Goal: Task Accomplishment & Management: Use online tool/utility

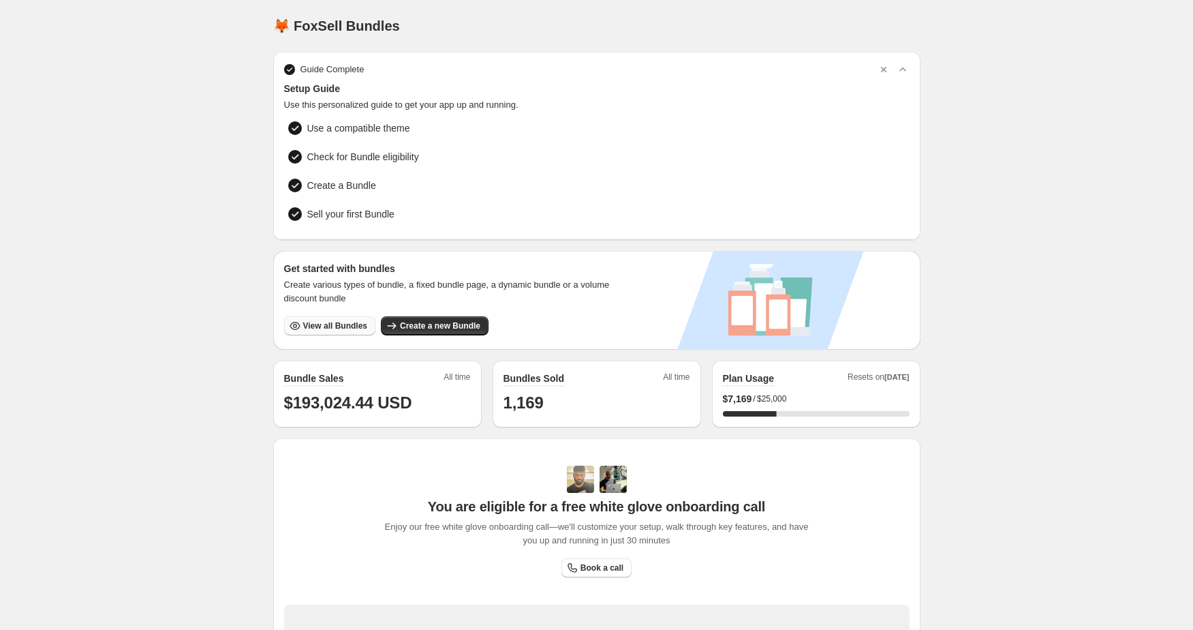
click at [329, 316] on button "View all Bundles" at bounding box center [329, 325] width 91 height 19
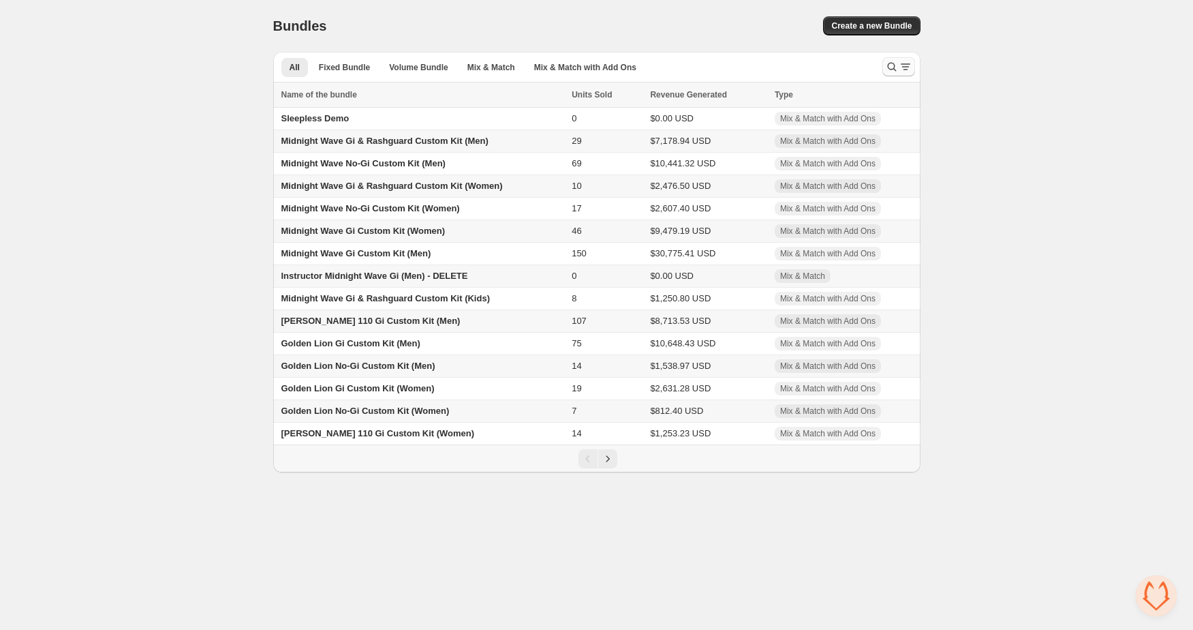
click at [897, 65] on icon "Search and filter results" at bounding box center [892, 67] width 14 height 14
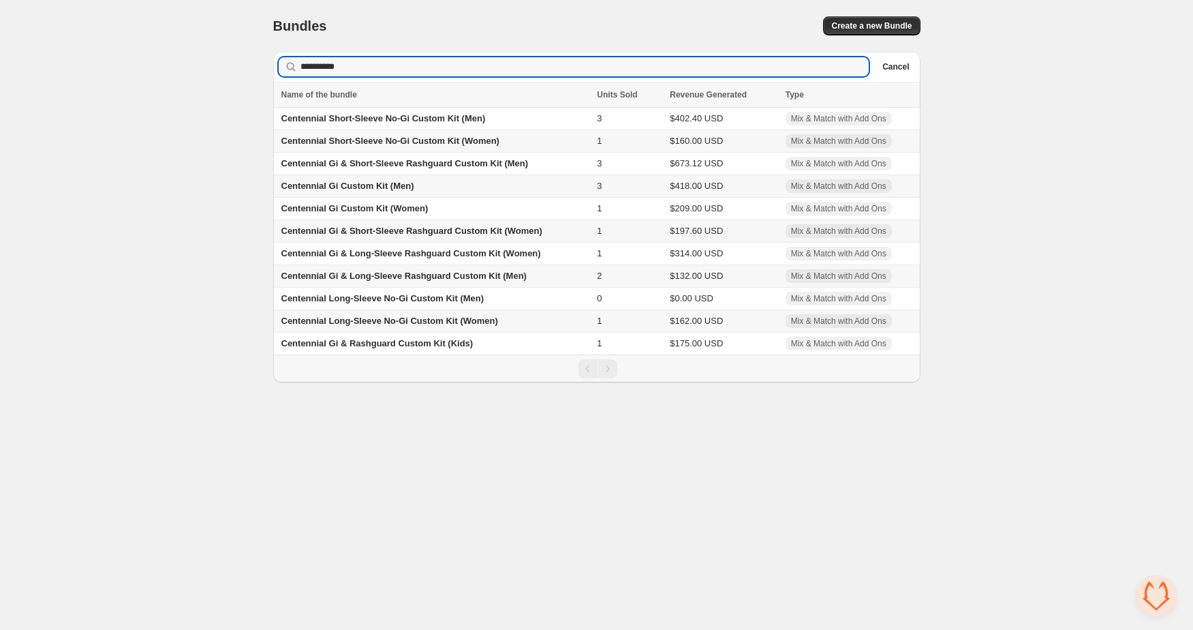
type input "**********"
click at [393, 278] on span "Centennial Gi & Long-Sleeve Rashguard Custom Kit (Men)" at bounding box center [404, 276] width 245 height 10
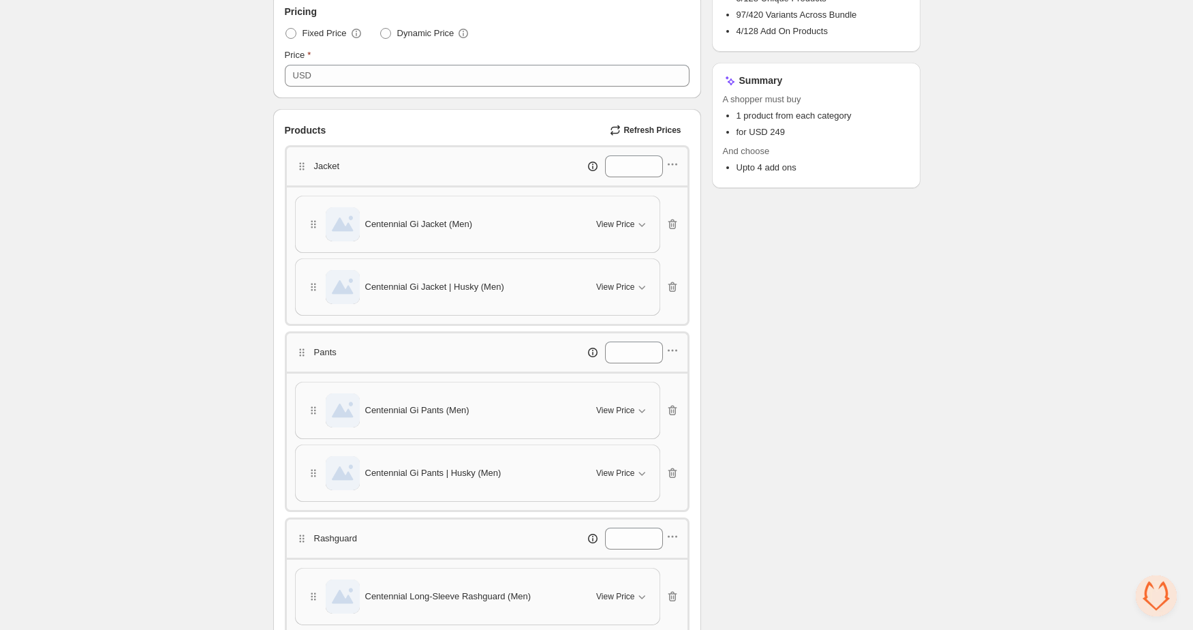
scroll to position [252, 0]
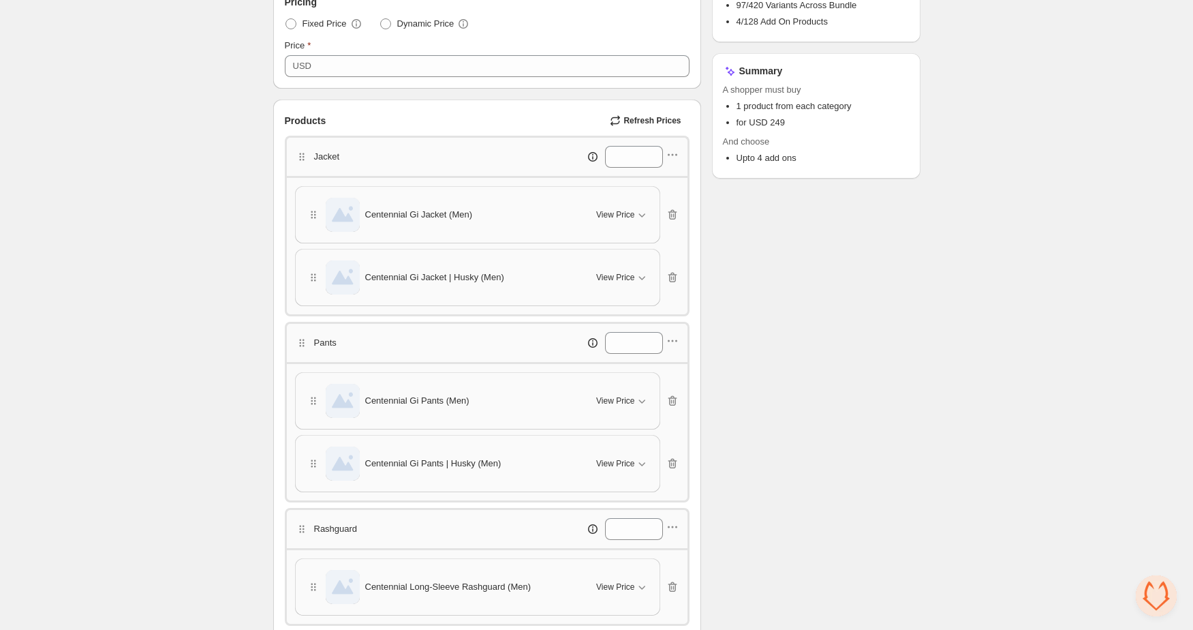
click at [770, 280] on div "Checklist Status Success Active To change the bundle's status, please do so on …" at bounding box center [816, 452] width 209 height 1273
click at [675, 159] on icon "button" at bounding box center [673, 155] width 14 height 14
click at [487, 166] on div "Jacket *" at bounding box center [487, 157] width 384 height 22
click at [480, 166] on div "Jacket *" at bounding box center [487, 157] width 384 height 22
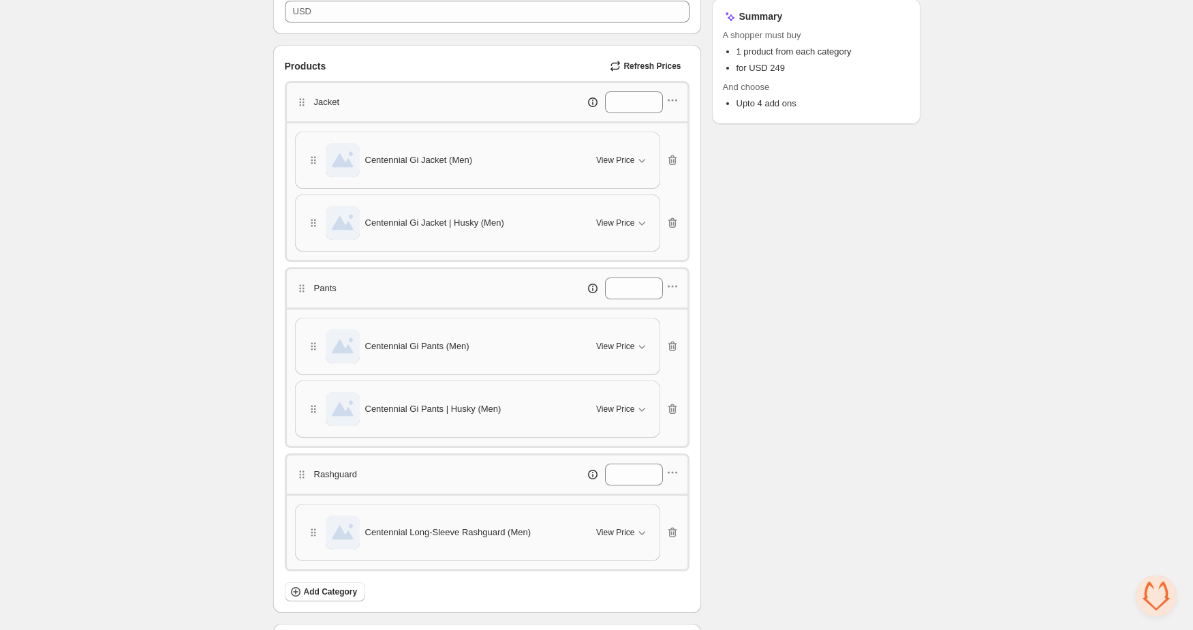
scroll to position [106, 0]
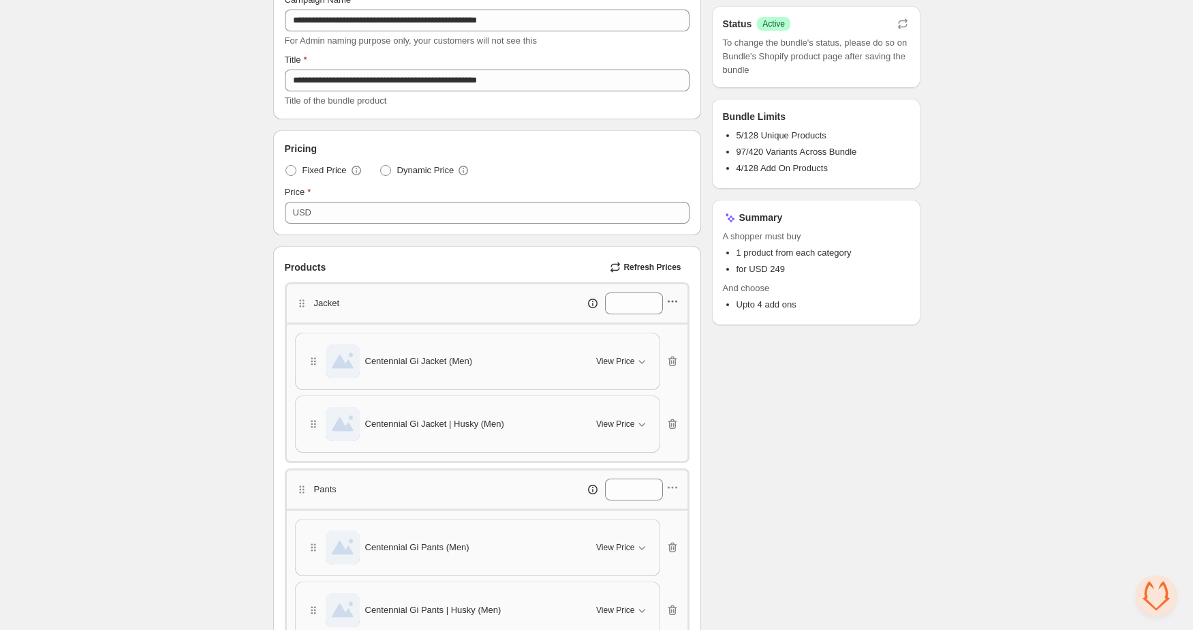
click at [678, 302] on icon "button" at bounding box center [673, 301] width 14 height 14
click at [668, 344] on span "Edit products" at bounding box center [679, 351] width 74 height 14
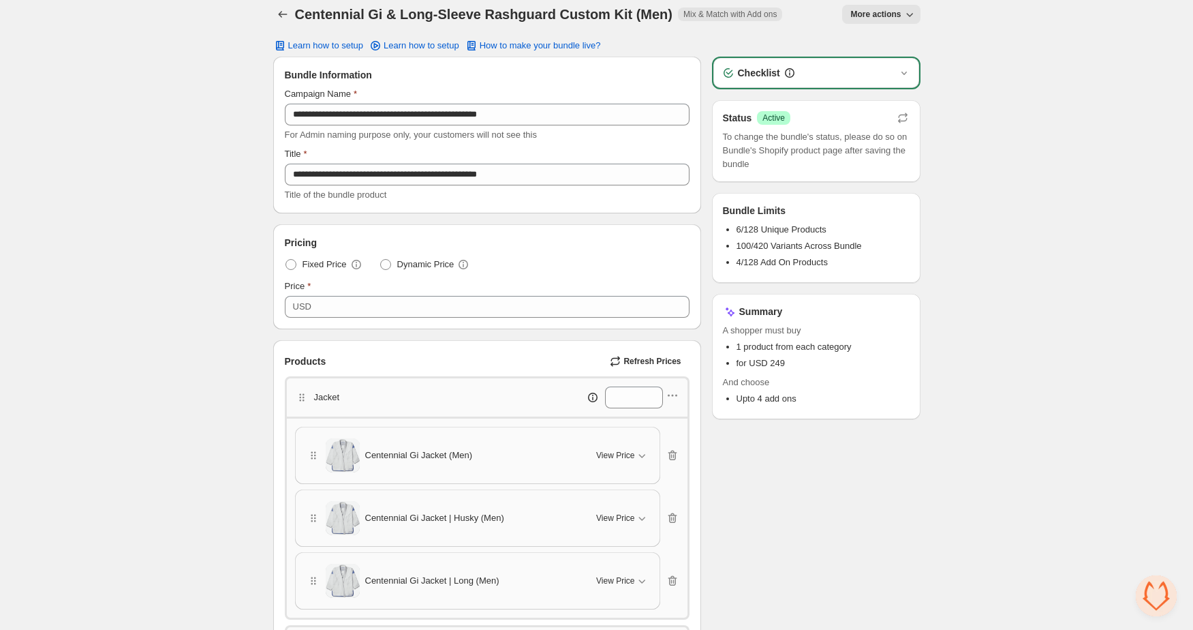
scroll to position [0, 0]
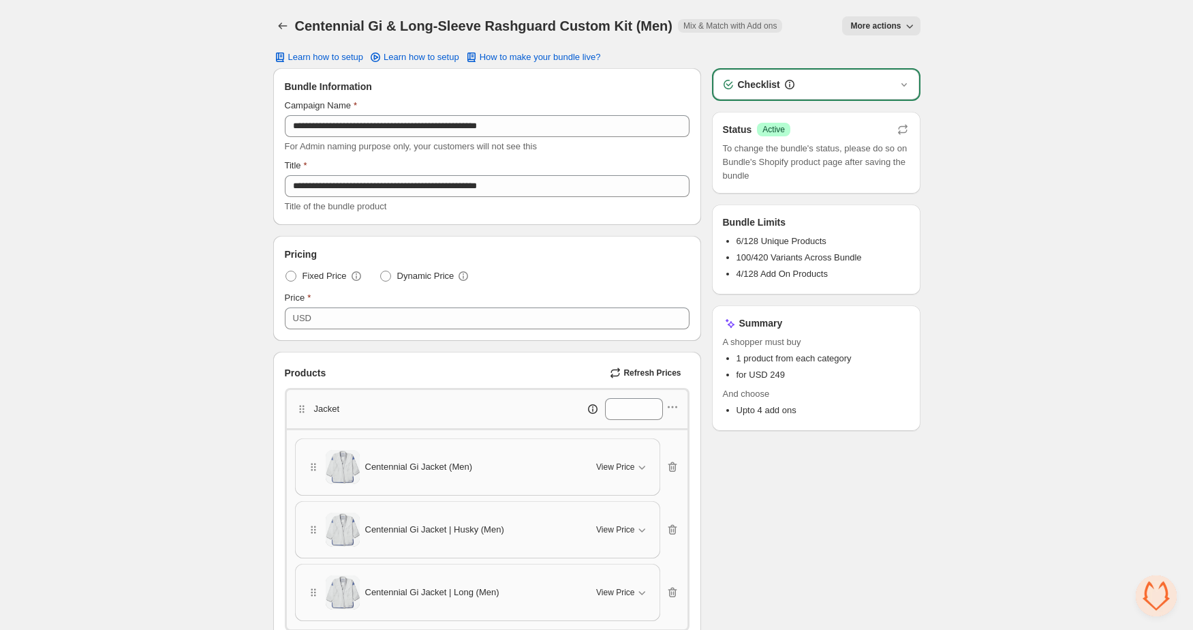
click at [893, 84] on div "Checklist" at bounding box center [816, 85] width 189 height 14
click at [913, 85] on div "Checklist" at bounding box center [817, 85] width 206 height 30
click at [906, 85] on icon "button" at bounding box center [903, 84] width 5 height 3
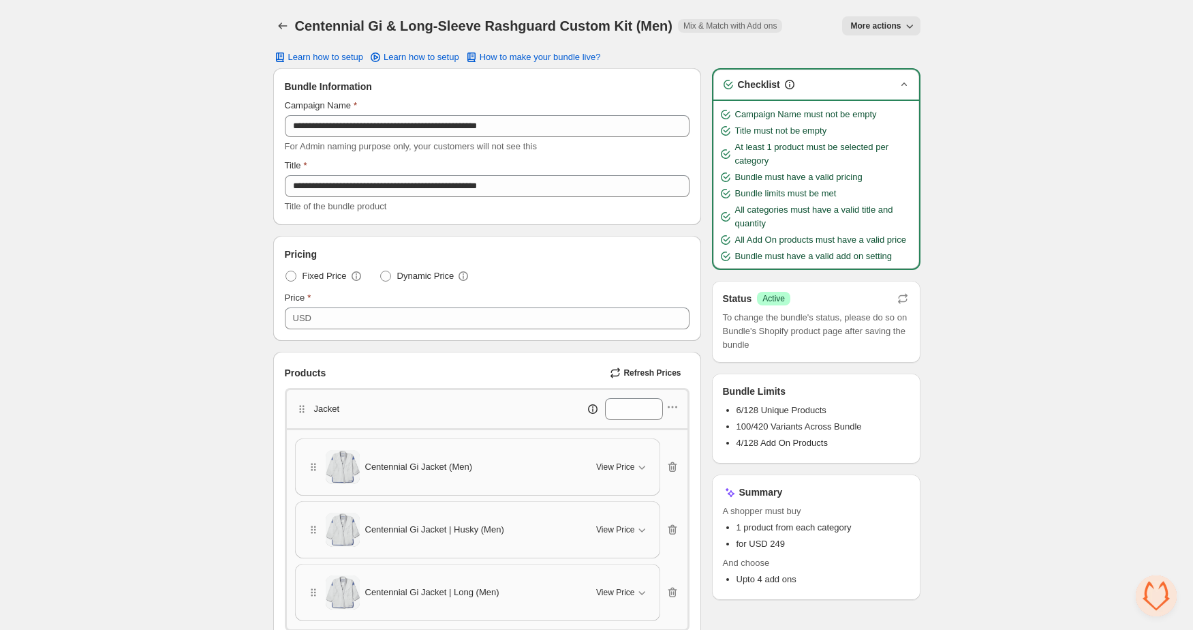
click at [533, 28] on h1 "Centennial Gi & Long-Sleeve Rashguard Custom Kit (Men)" at bounding box center [484, 26] width 378 height 16
copy h1 "Centennial Gi & Long-Sleeve Rashguard Custom Kit (Men)"
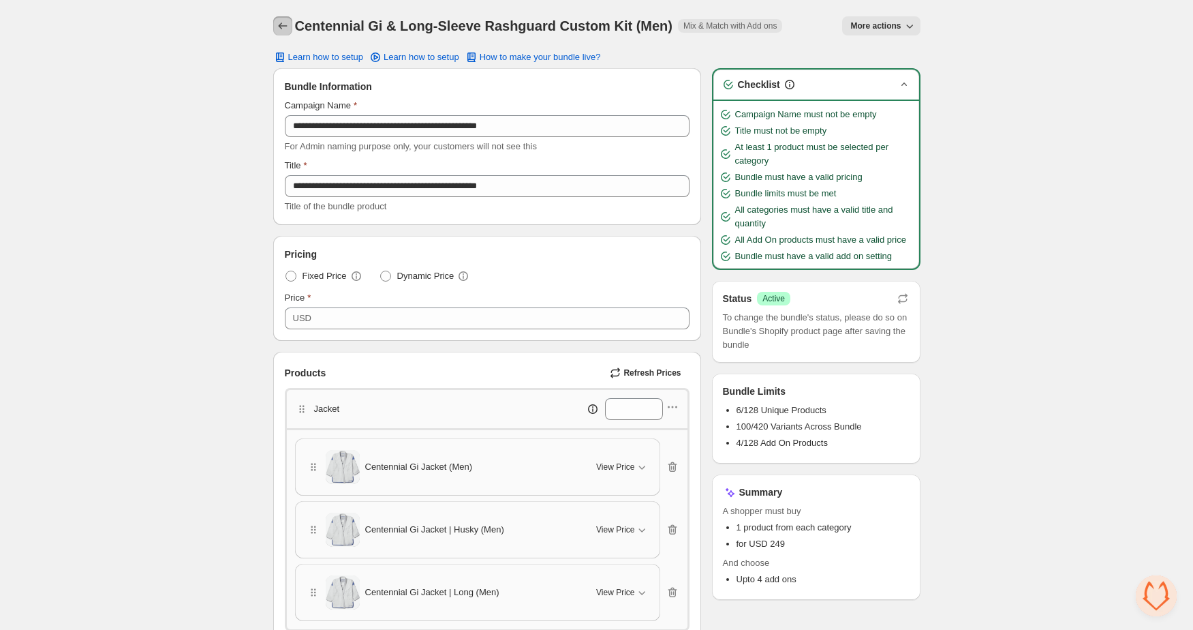
click at [275, 18] on button "Back" at bounding box center [282, 25] width 19 height 19
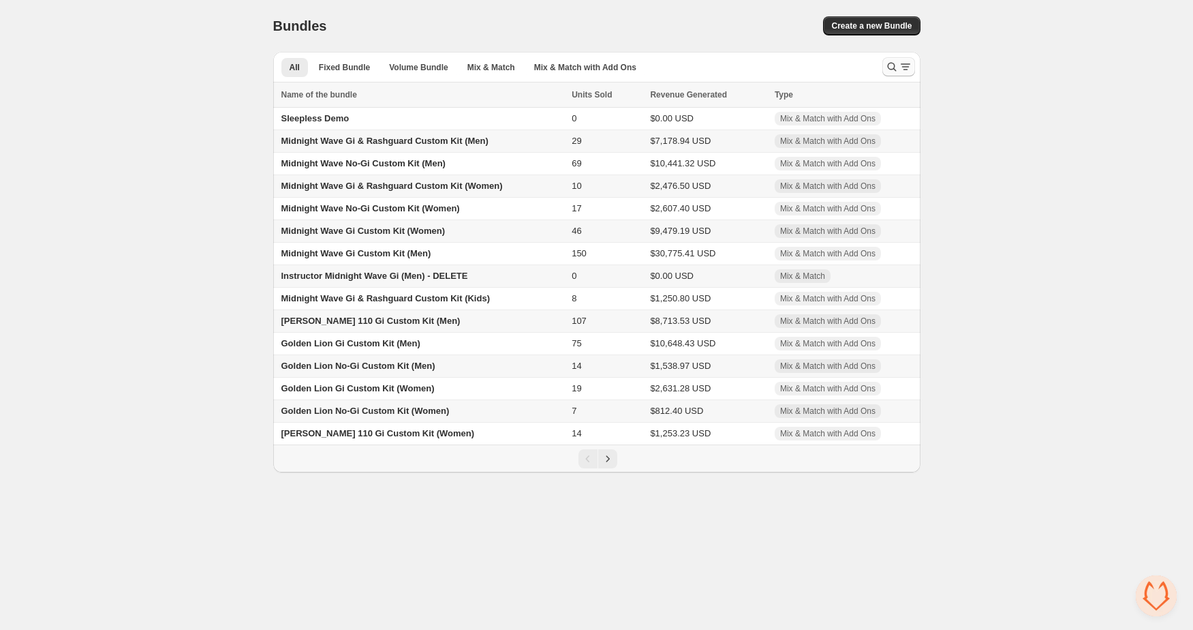
click at [891, 70] on icon "Search and filter results" at bounding box center [892, 67] width 14 height 14
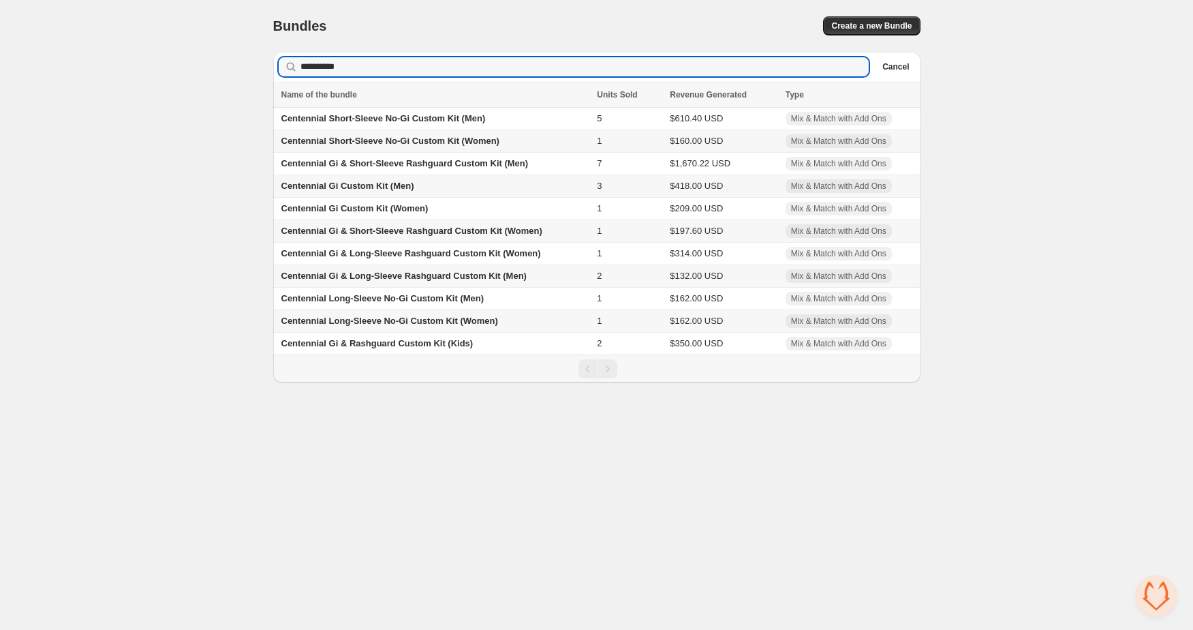
type input "**********"
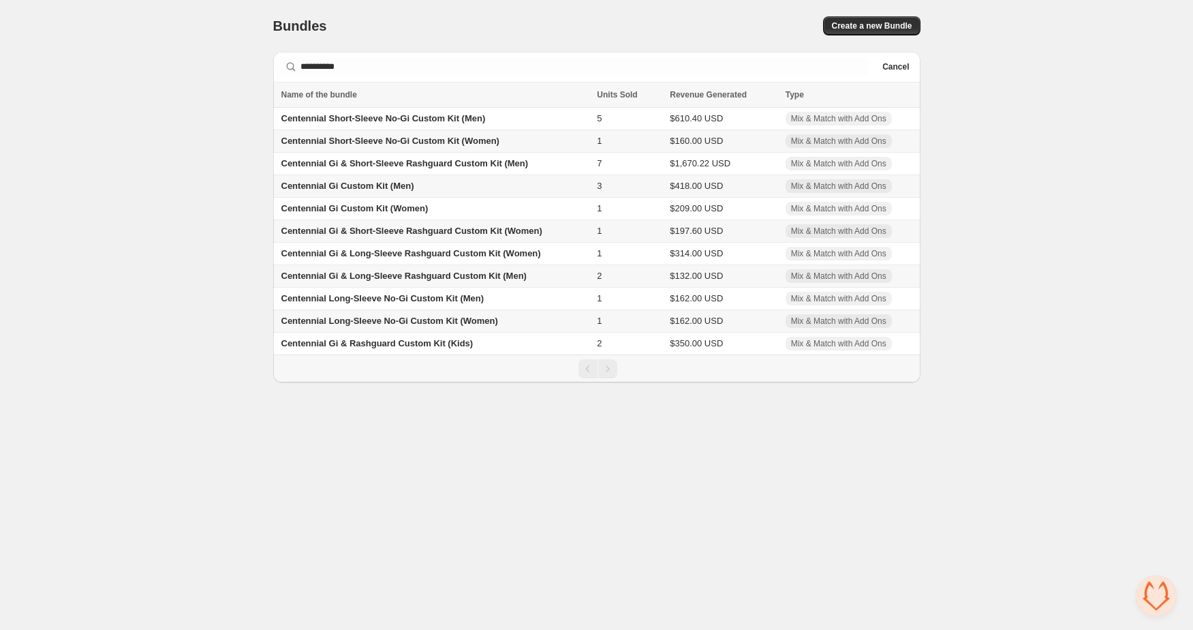
click at [382, 277] on span "Centennial Gi & Long-Sleeve Rashguard Custom Kit (Men)" at bounding box center [404, 276] width 245 height 10
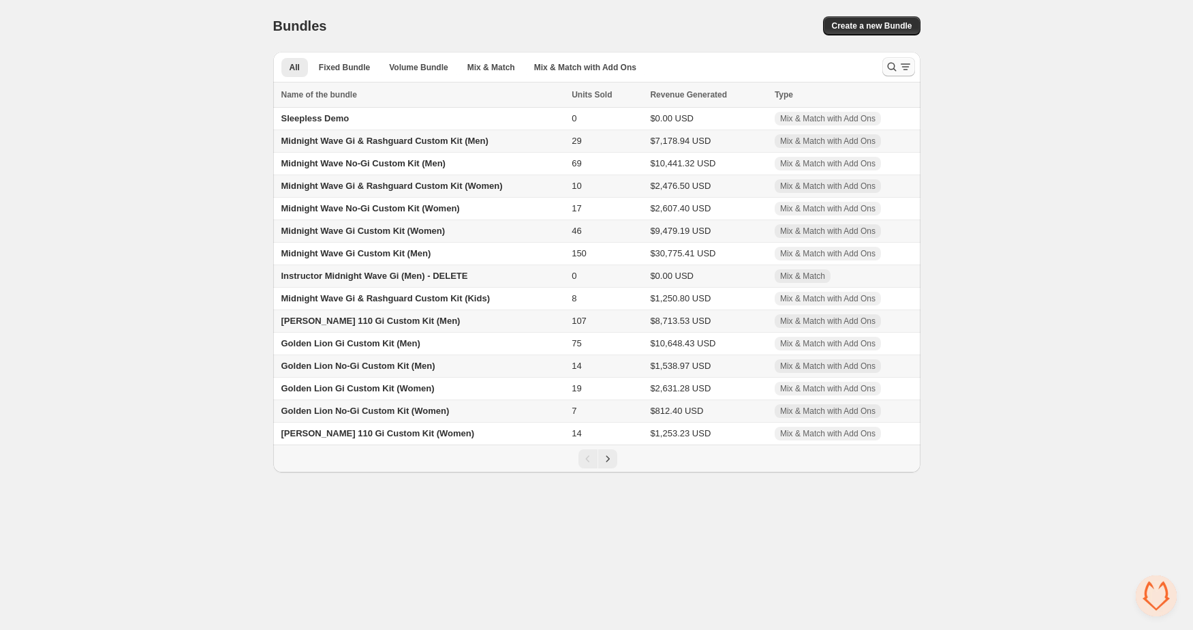
click at [892, 76] on button "Search and filter results" at bounding box center [899, 66] width 33 height 19
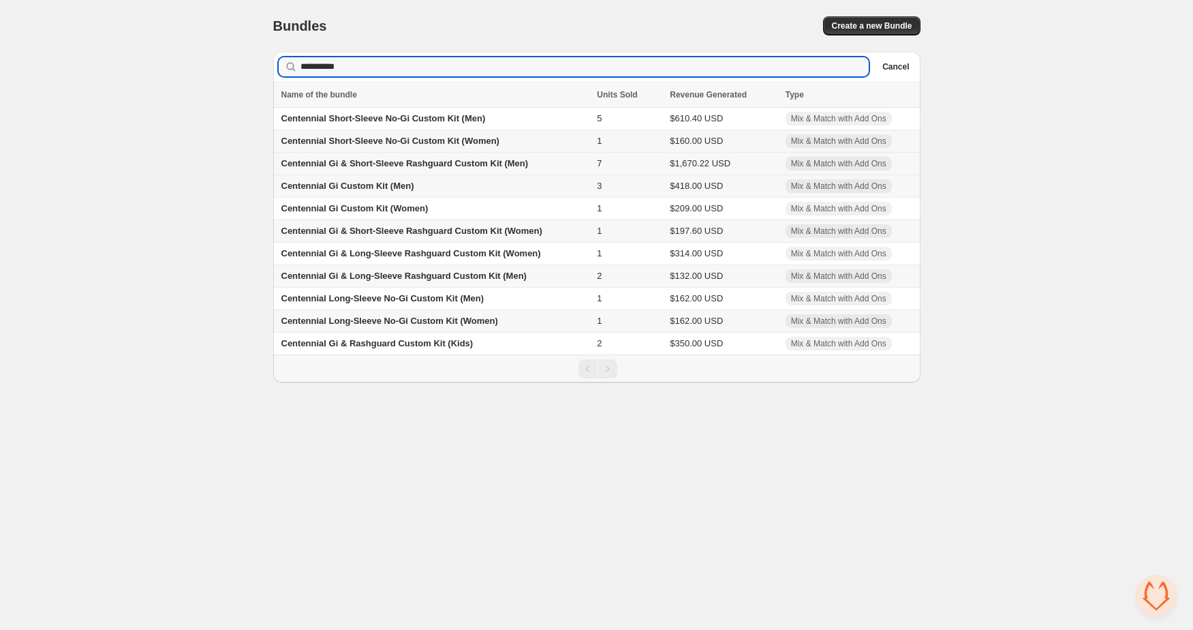
type input "**********"
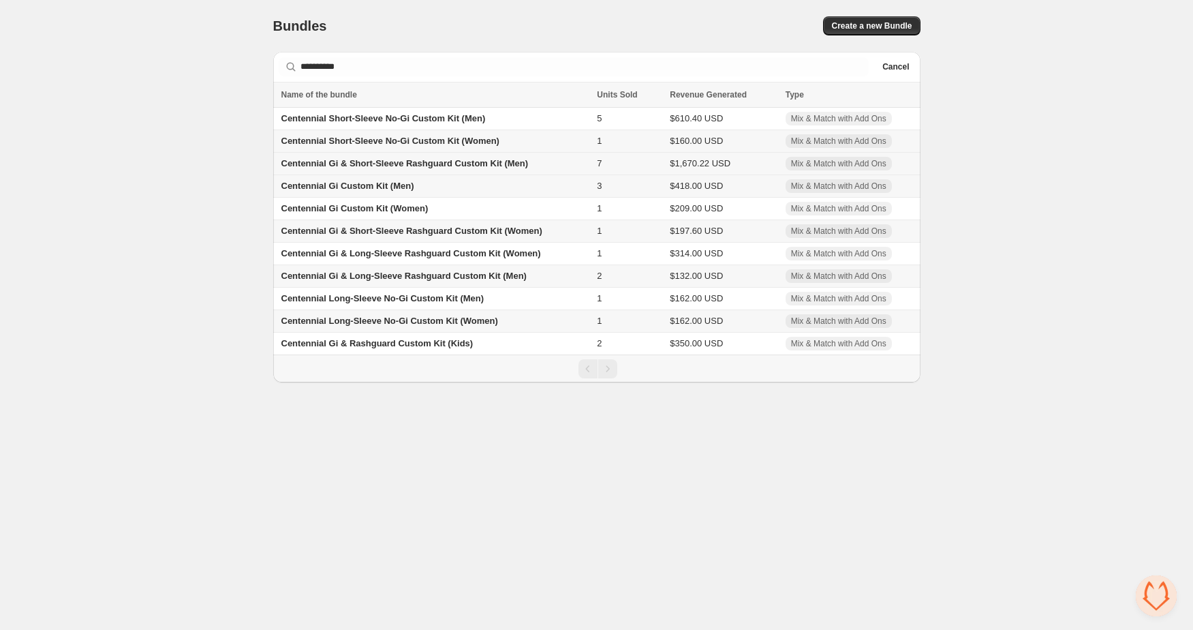
click at [376, 163] on span "Centennial Gi & Short-Sleeve Rashguard Custom Kit (Men)" at bounding box center [405, 163] width 247 height 10
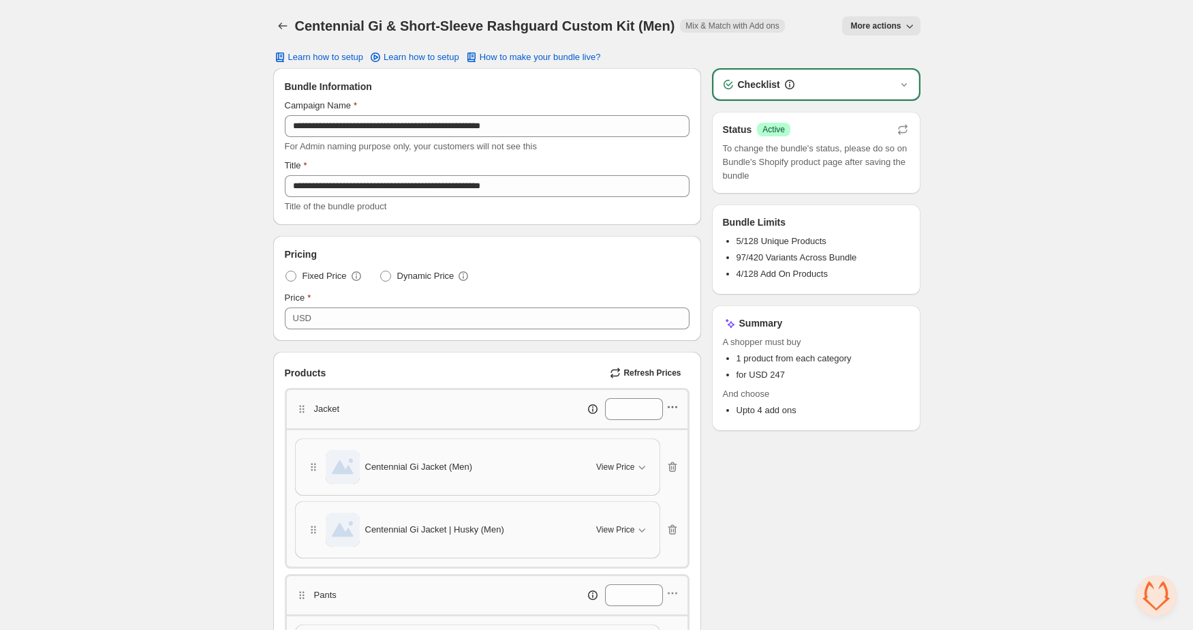
click at [673, 406] on icon "button" at bounding box center [673, 407] width 14 height 14
click at [674, 446] on button "Edit products" at bounding box center [670, 455] width 100 height 22
click at [279, 22] on icon "Back" at bounding box center [283, 26] width 14 height 14
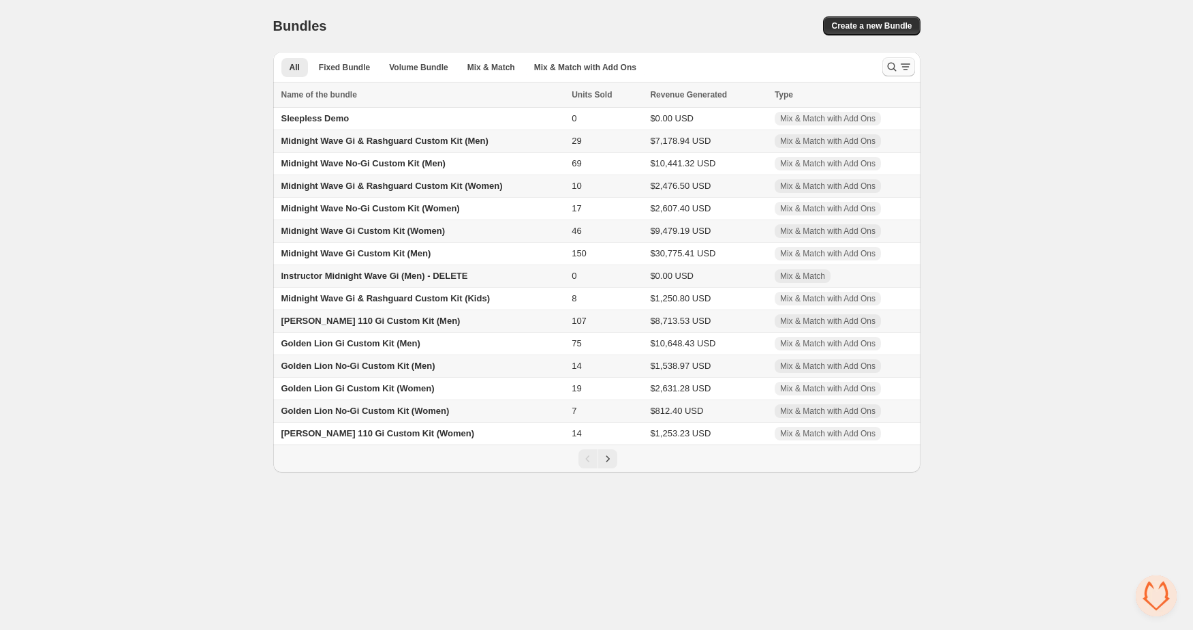
click at [899, 65] on icon "Search and filter results" at bounding box center [906, 67] width 14 height 14
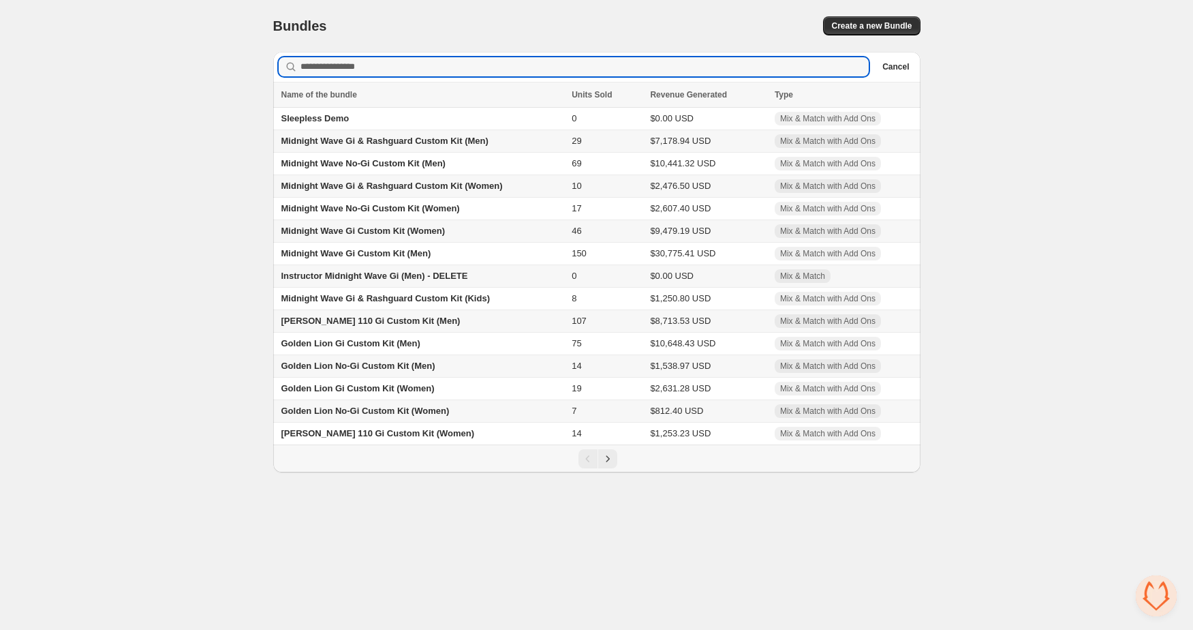
type input "*"
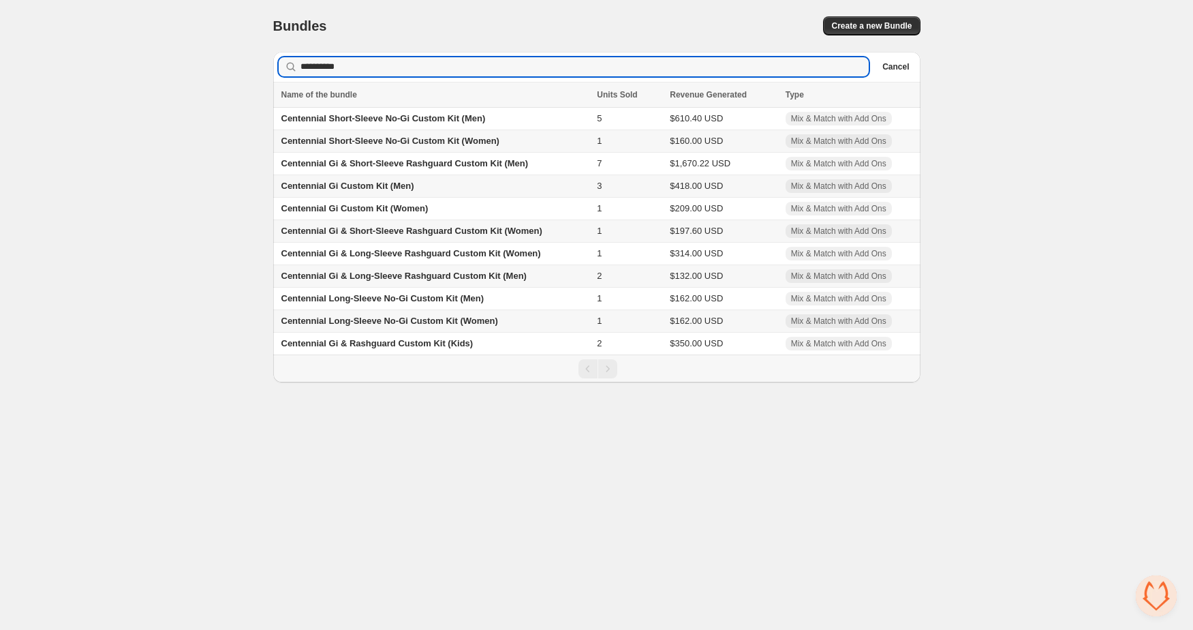
type input "**********"
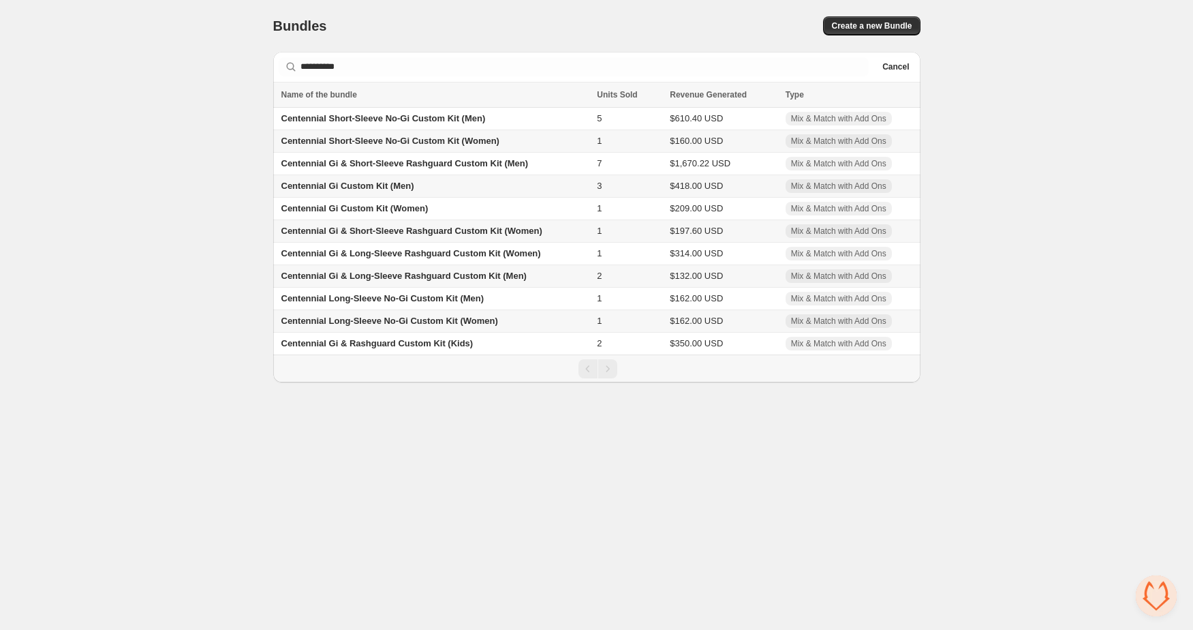
click at [384, 187] on span "Centennial Gi Custom Kit (Men)" at bounding box center [348, 186] width 133 height 10
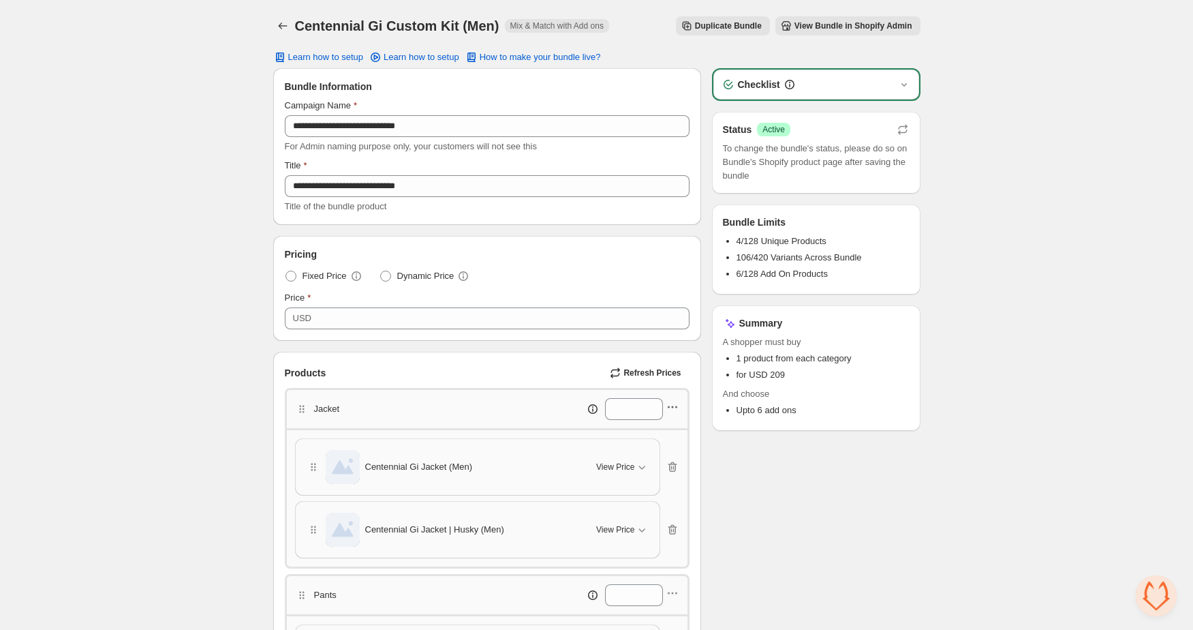
click at [674, 408] on icon "button" at bounding box center [673, 407] width 14 height 14
click at [681, 438] on span "Edit category title" at bounding box center [679, 433] width 74 height 14
click at [669, 410] on icon "button" at bounding box center [673, 407] width 14 height 14
click at [682, 452] on span "Edit products" at bounding box center [679, 456] width 74 height 14
